Goal: Task Accomplishment & Management: Complete application form

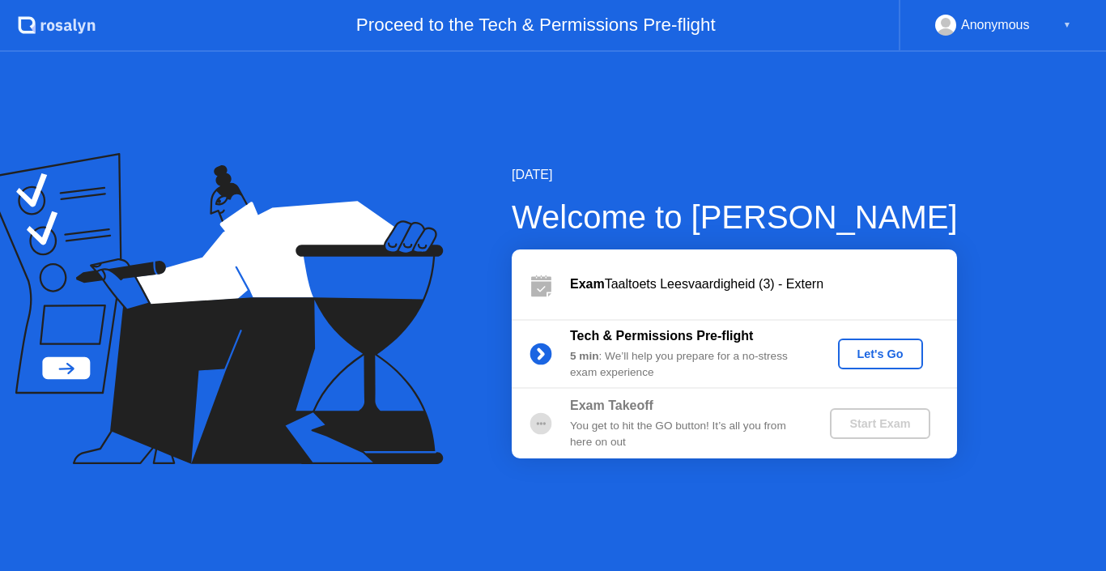
click at [868, 354] on div "Let's Go" at bounding box center [880, 353] width 72 height 13
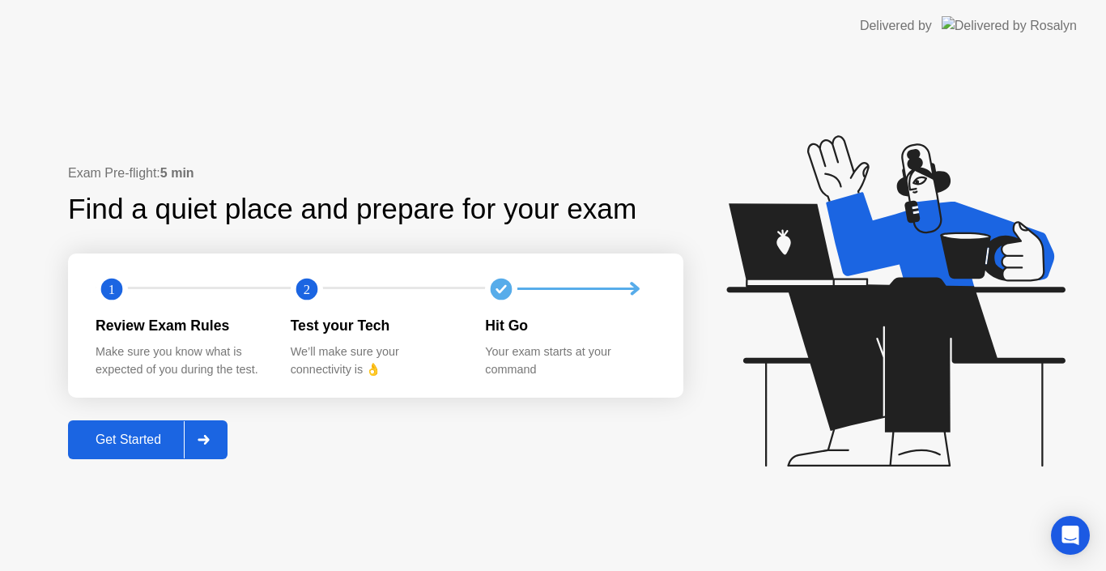
click at [223, 461] on div "Exam Pre-flight: 5 min Find a quiet place and prepare for your exam 1 2 Review …" at bounding box center [553, 311] width 1106 height 519
click at [147, 436] on div "Get Started" at bounding box center [128, 439] width 111 height 15
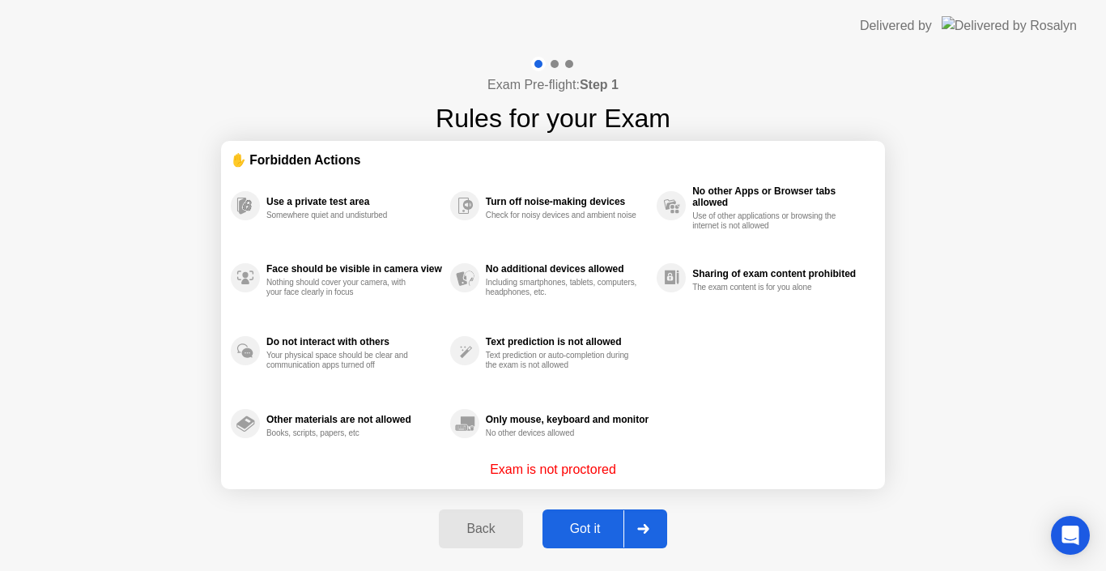
click at [583, 546] on button "Got it" at bounding box center [604, 528] width 125 height 39
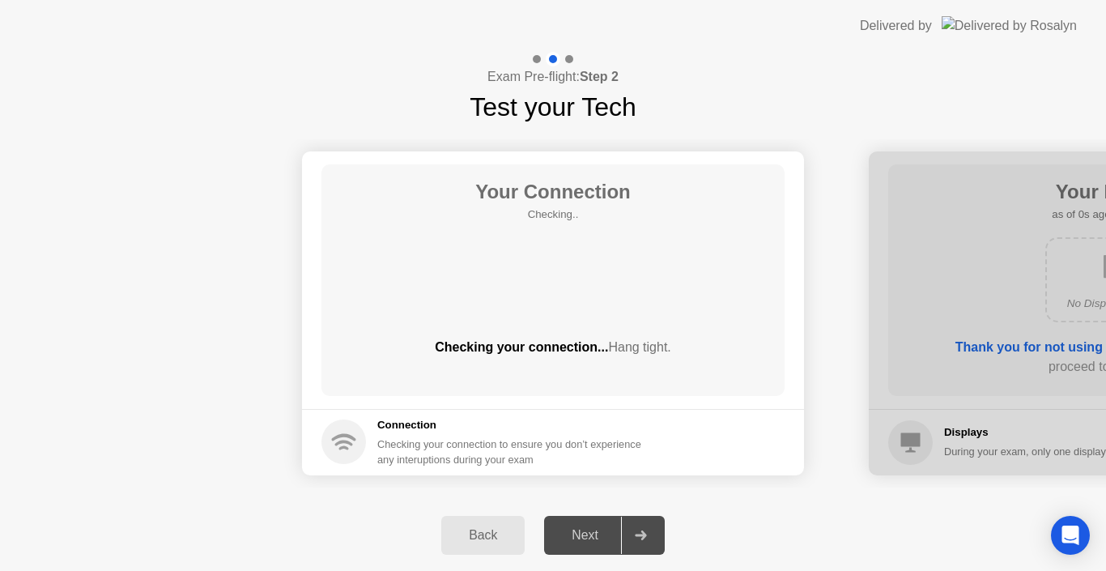
click at [584, 542] on div "Next" at bounding box center [585, 535] width 72 height 15
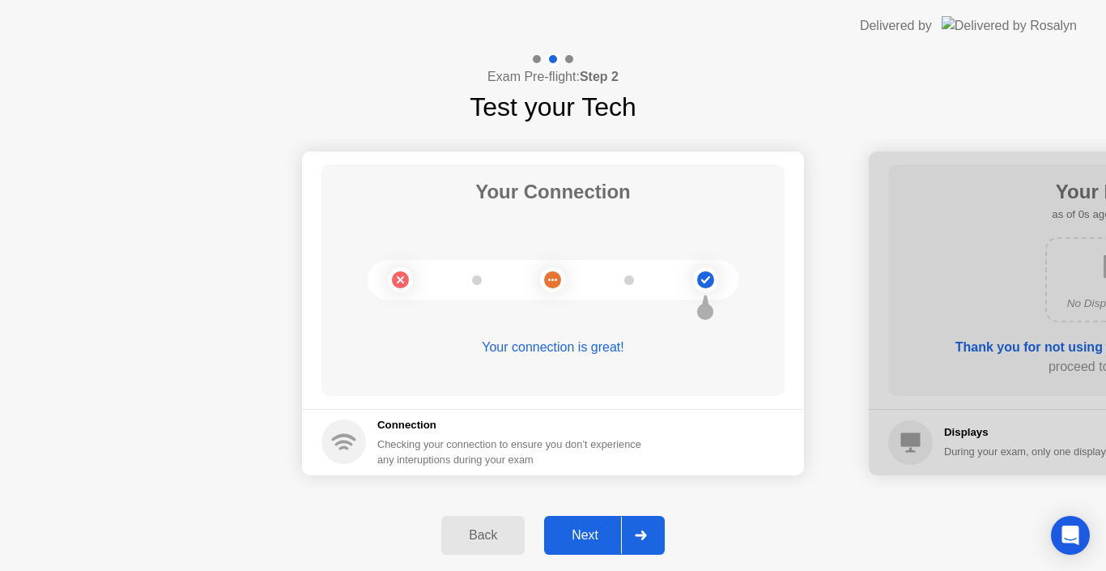
click at [584, 542] on div "Next" at bounding box center [585, 535] width 72 height 15
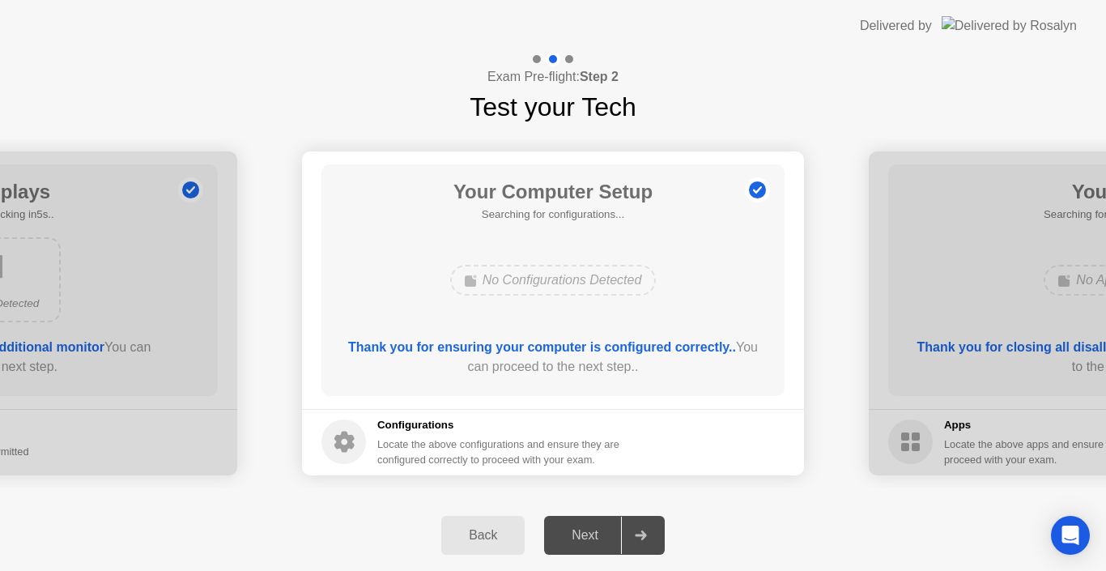
click at [584, 542] on div "Next" at bounding box center [585, 535] width 72 height 15
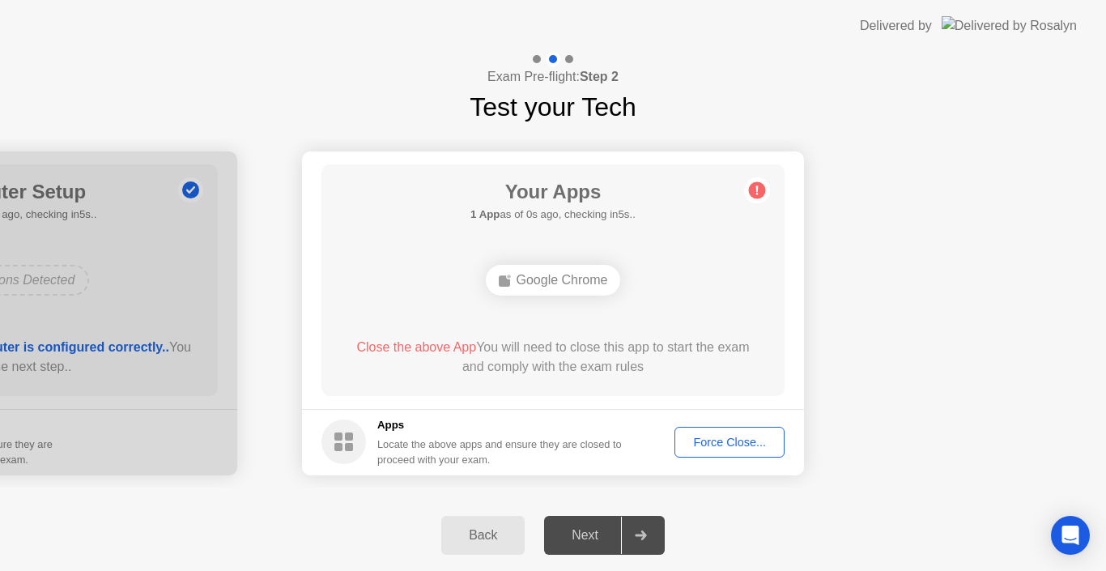
click at [746, 437] on div "Force Close..." at bounding box center [729, 442] width 99 height 13
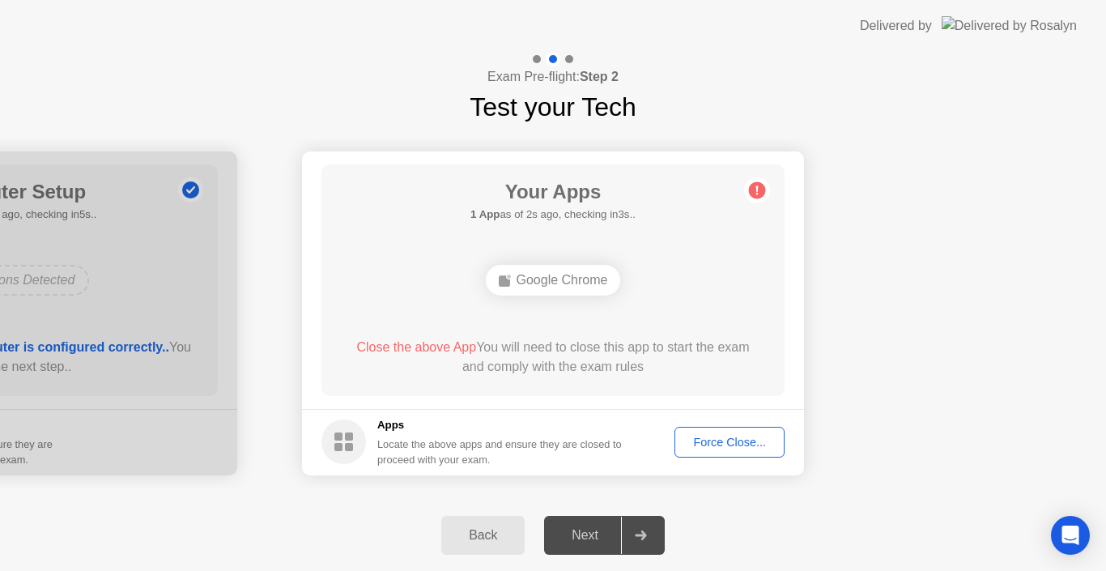
click at [725, 431] on button "Force Close..." at bounding box center [729, 442] width 110 height 31
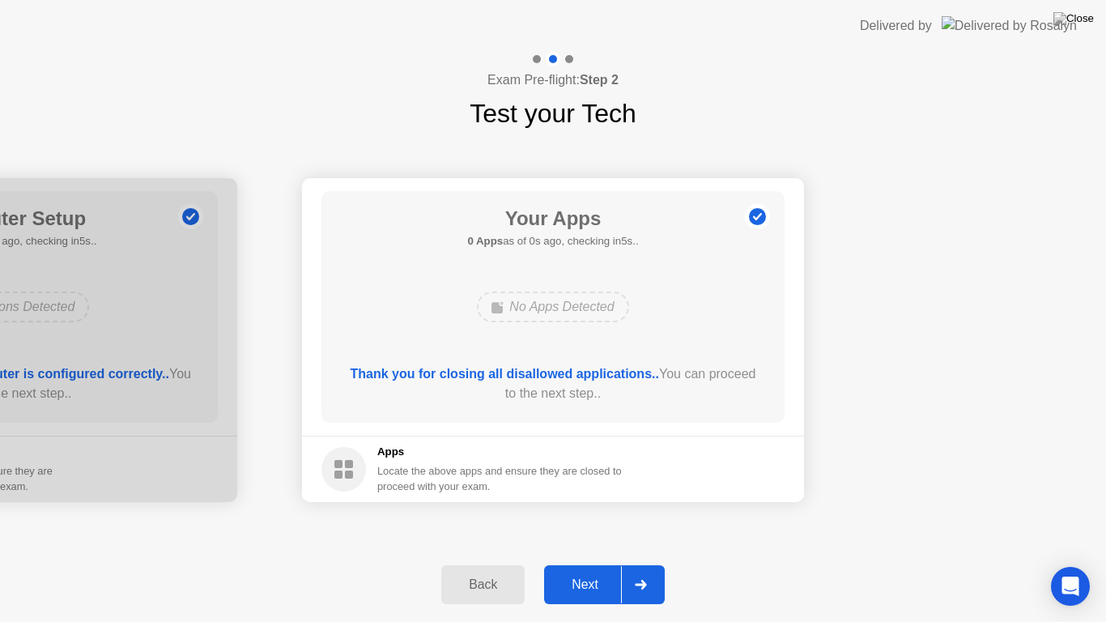
click at [597, 562] on div "Back Next" at bounding box center [553, 584] width 1106 height 74
click at [597, 570] on div "Next" at bounding box center [585, 584] width 72 height 15
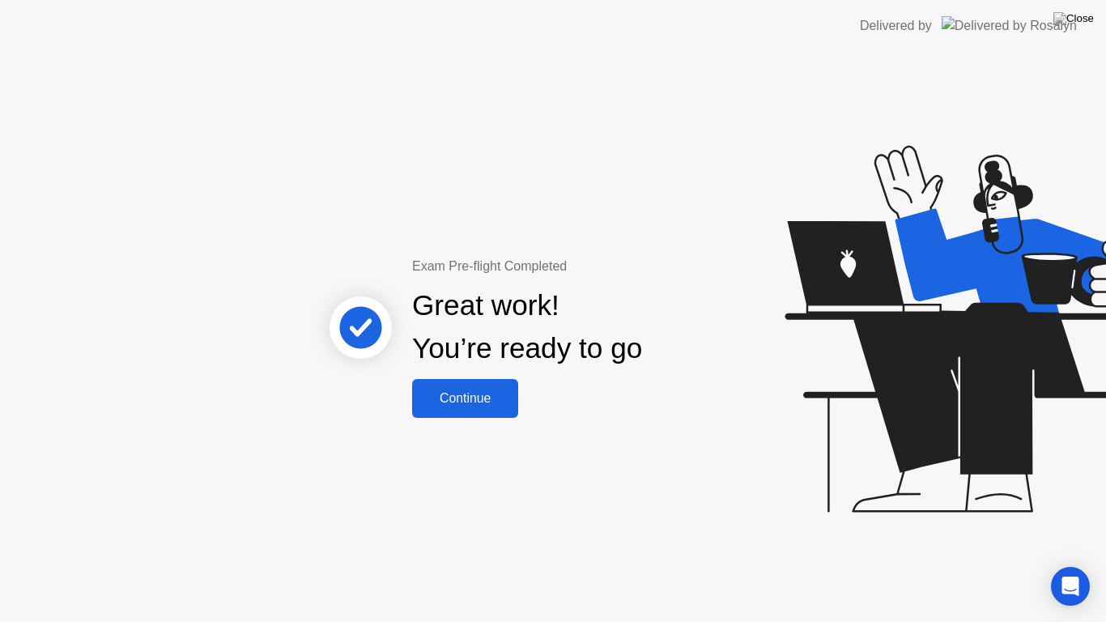
click at [460, 401] on div "Continue" at bounding box center [465, 398] width 96 height 15
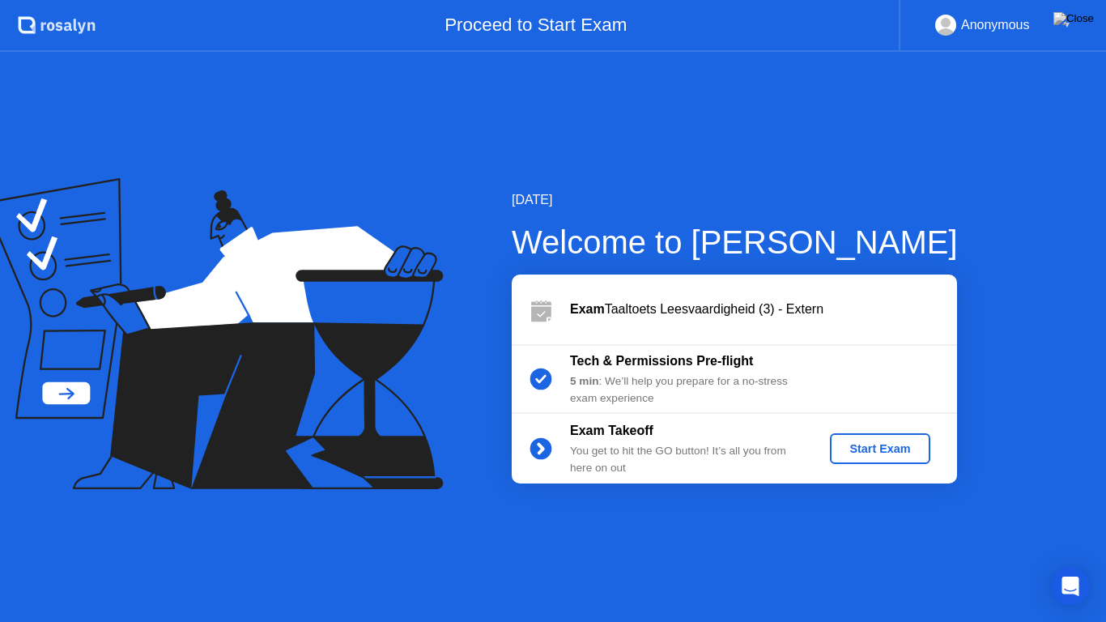
click at [460, 403] on div "[DATE] Welcome to [PERSON_NAME] Taaltoets Leesvaardigheid (3) - Extern Tech & P…" at bounding box center [709, 336] width 498 height 293
drag, startPoint x: 460, startPoint y: 403, endPoint x: 533, endPoint y: 499, distance: 120.6
click at [536, 521] on div "[DATE] Welcome to [PERSON_NAME] Taaltoets Leesvaardigheid (3) - Extern Tech & P…" at bounding box center [553, 337] width 1106 height 570
click at [878, 437] on button "Start Exam" at bounding box center [880, 448] width 100 height 31
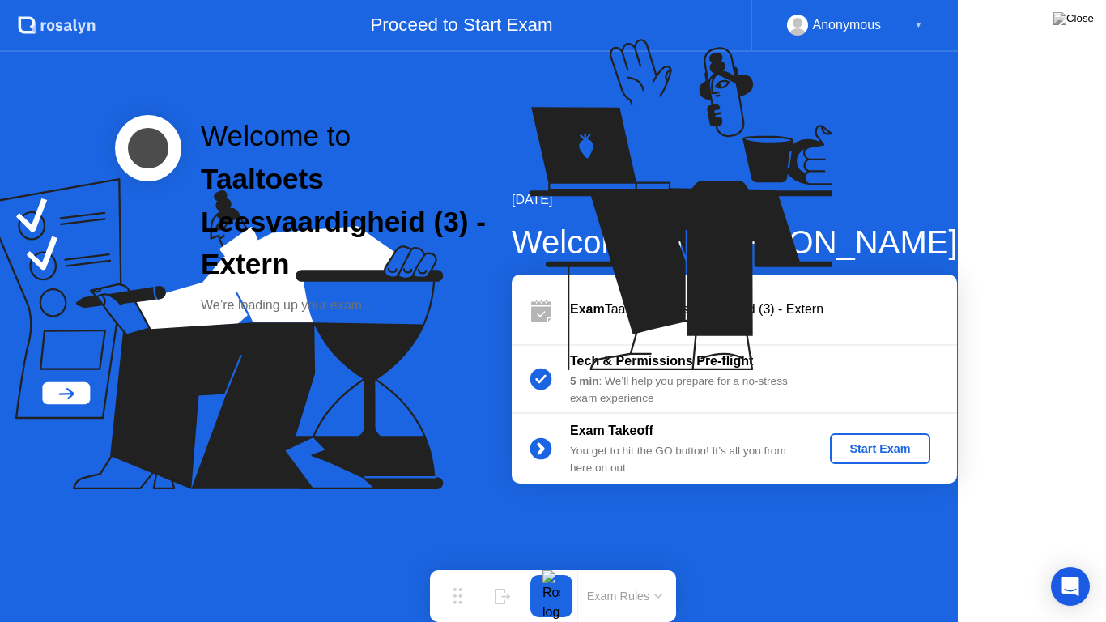
click at [878, 419] on icon at bounding box center [695, 212] width 418 height 414
